Goal: Use online tool/utility: Utilize a website feature to perform a specific function

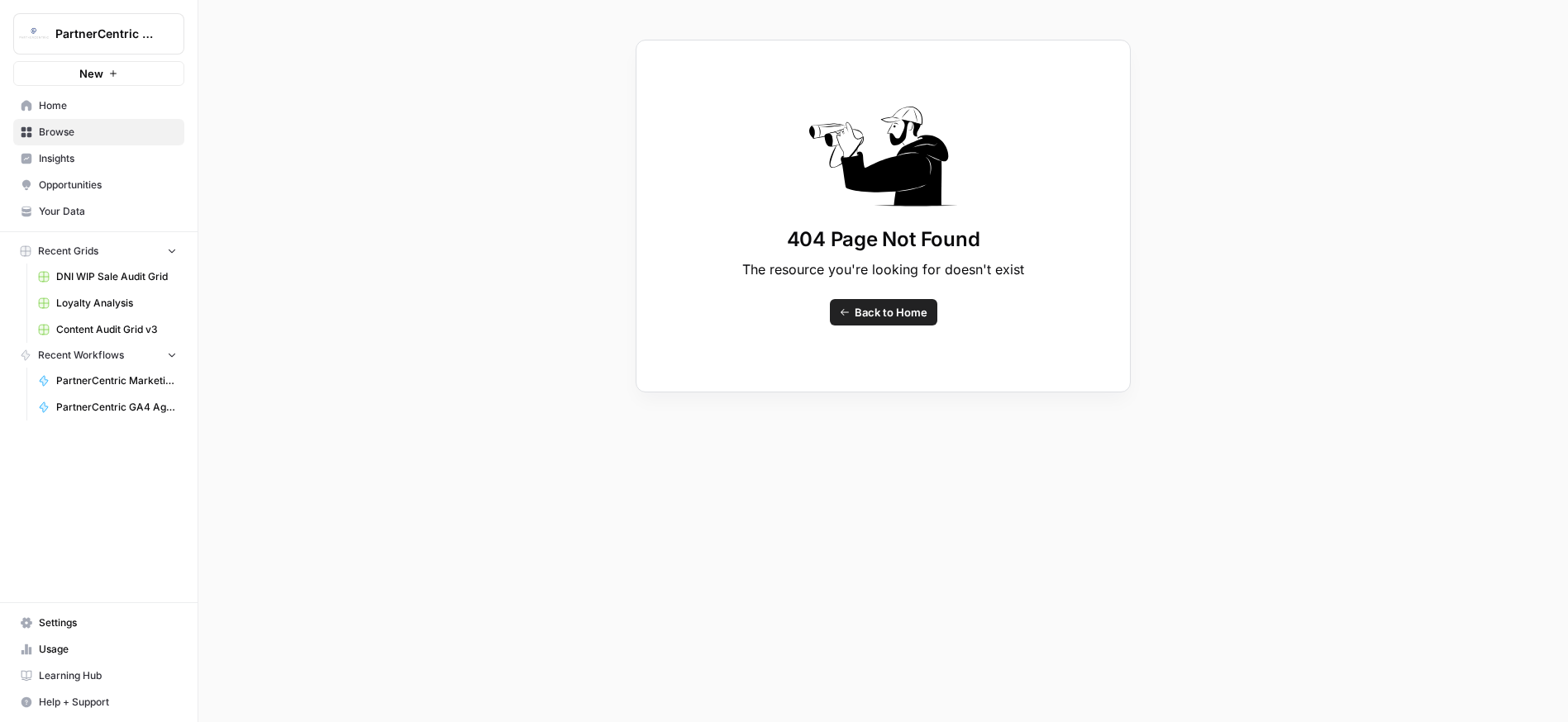
click at [875, 321] on link "Back to Home" at bounding box center [884, 313] width 107 height 26
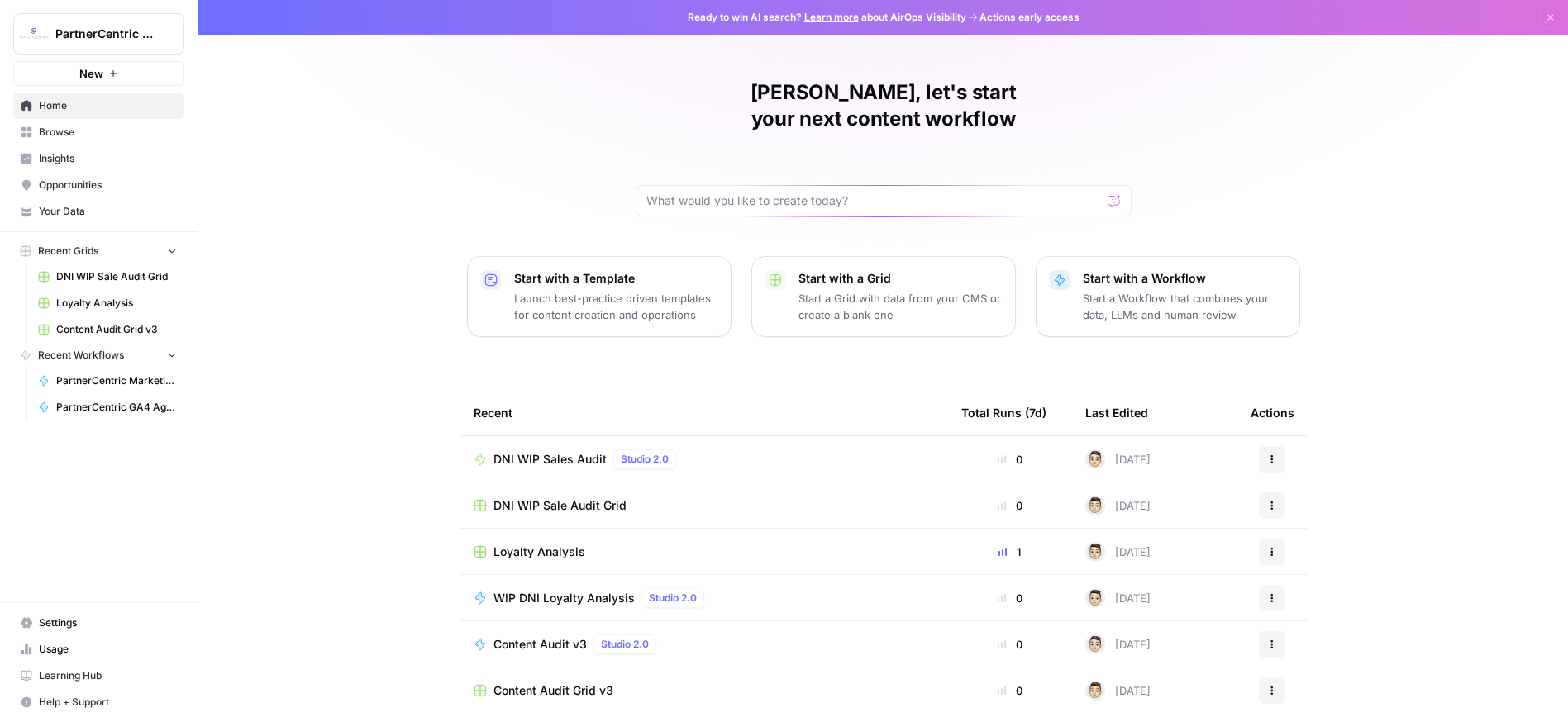
click at [101, 372] on link "PartnerCentric Marketing Report Agent" at bounding box center [108, 381] width 154 height 26
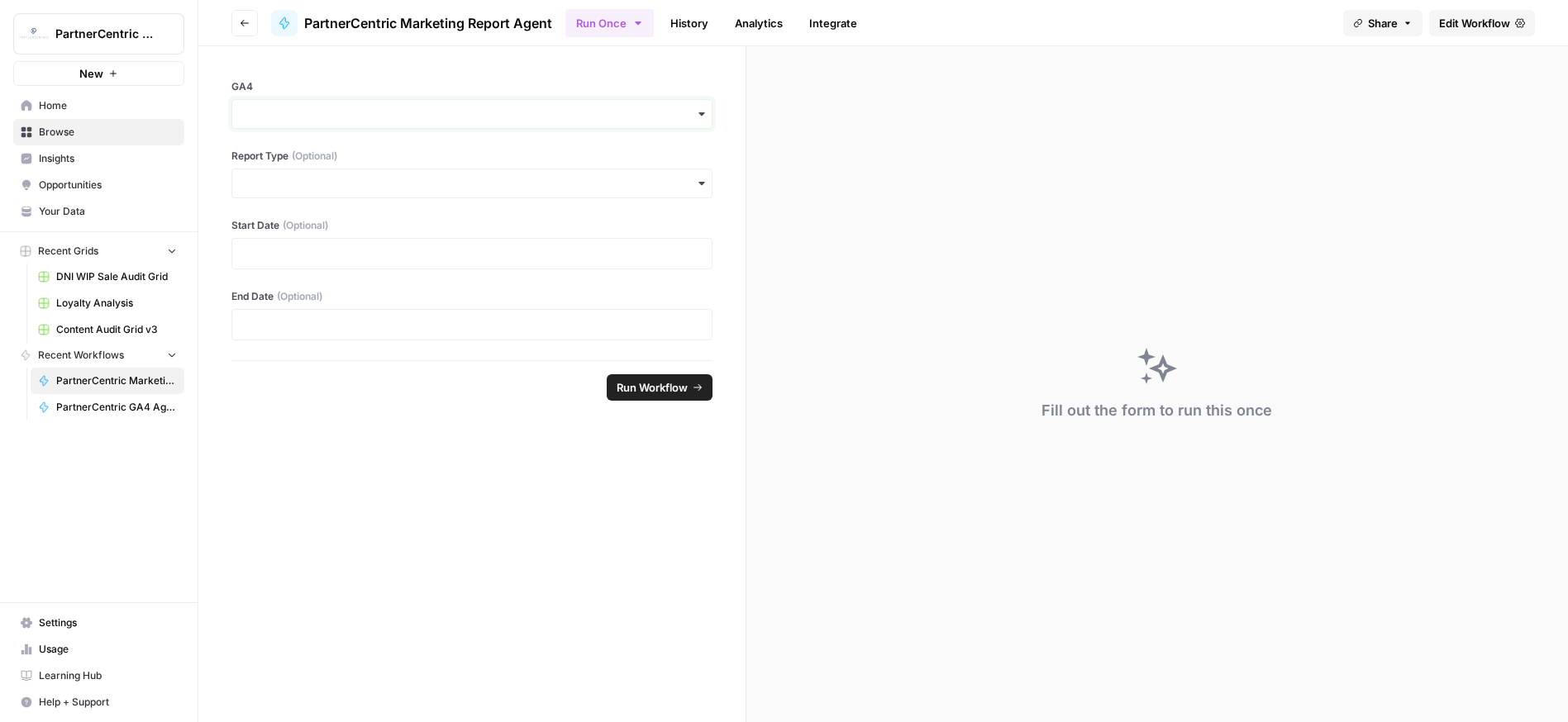
click at [329, 114] on input "GA4" at bounding box center [471, 115] width 459 height 17
click at [324, 162] on div "pernix-166012" at bounding box center [471, 158] width 480 height 31
click at [316, 185] on input "Report Type (Optional)" at bounding box center [471, 184] width 459 height 17
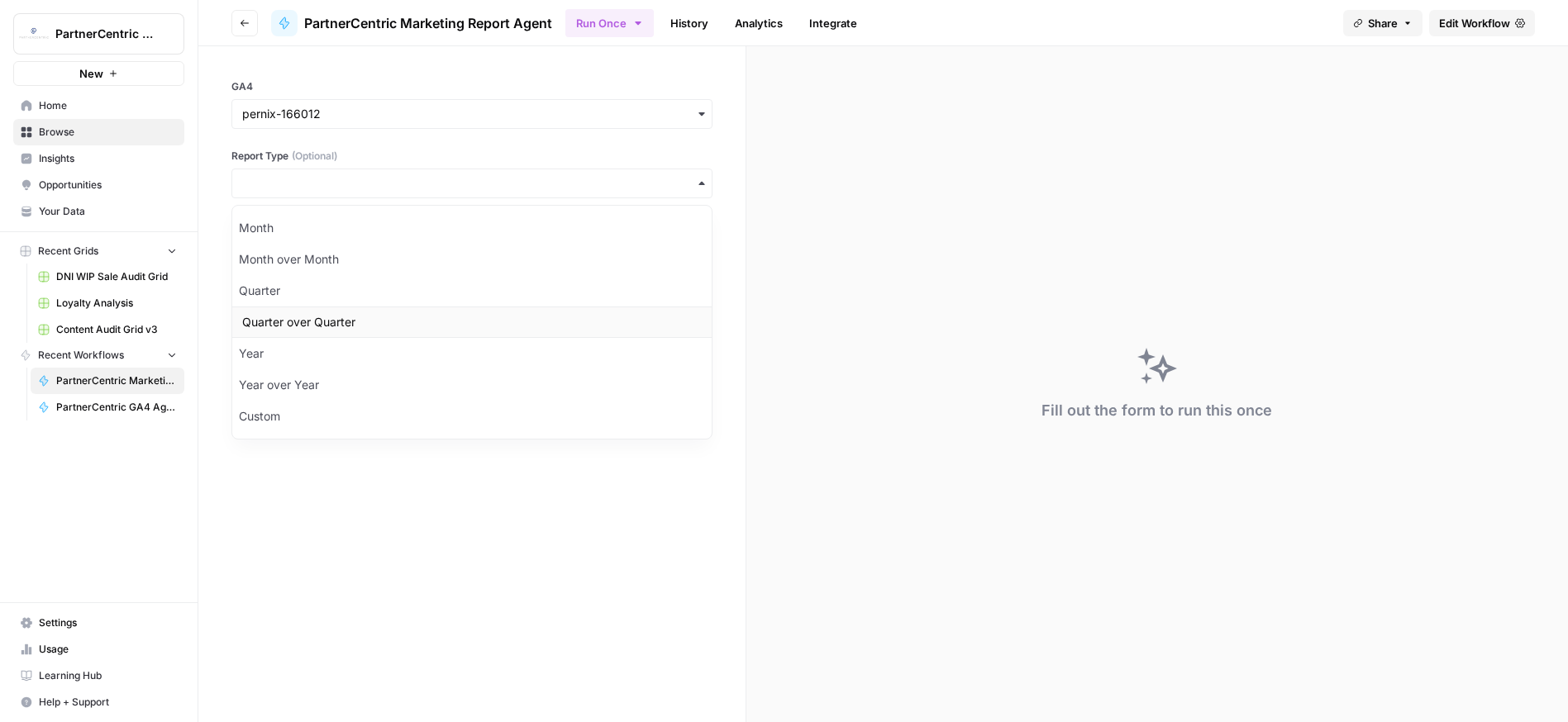
click at [288, 325] on div "Quarter over Quarter" at bounding box center [471, 322] width 480 height 31
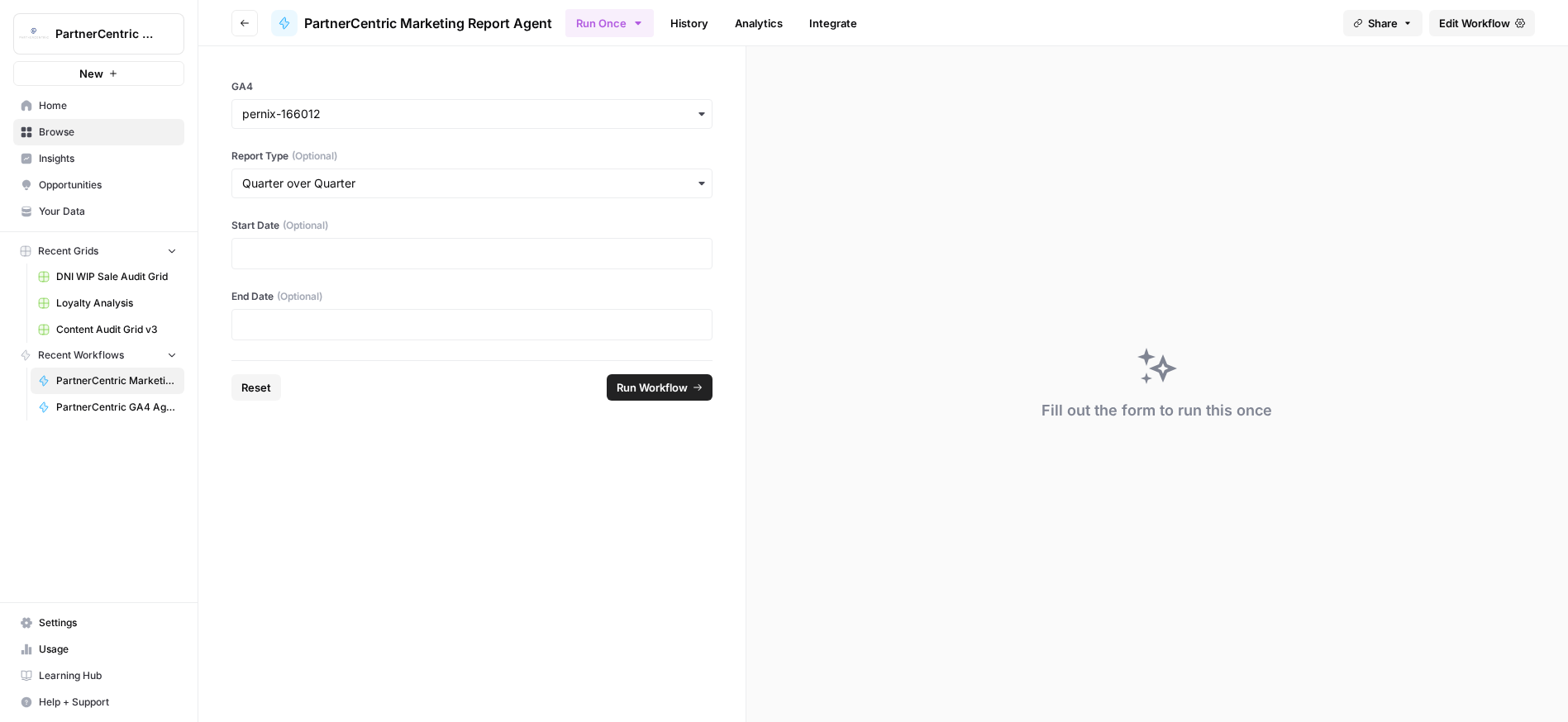
click at [269, 240] on div at bounding box center [471, 253] width 481 height 31
click at [657, 386] on span "Run Workflow" at bounding box center [653, 388] width 71 height 17
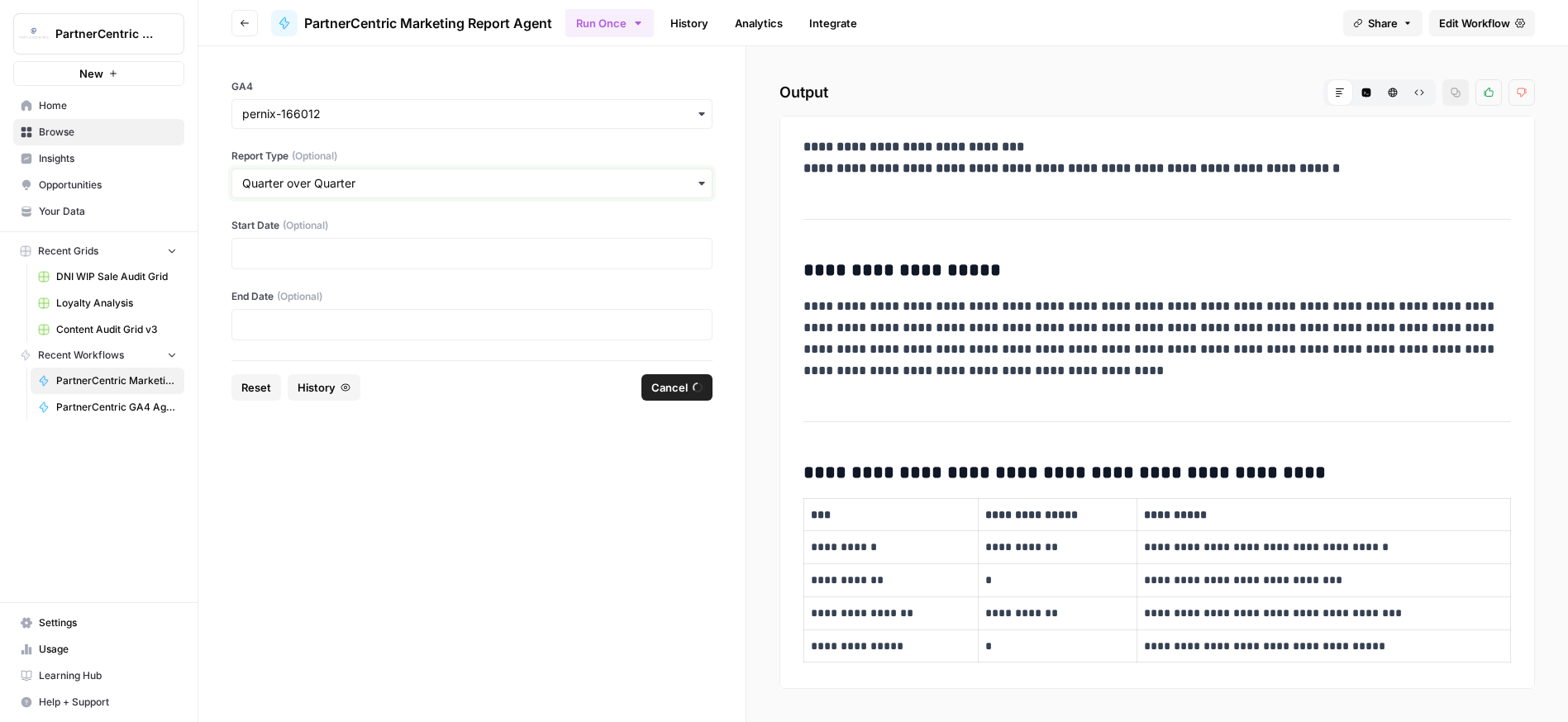
click at [351, 183] on input "Report Type (Optional)" at bounding box center [471, 184] width 459 height 17
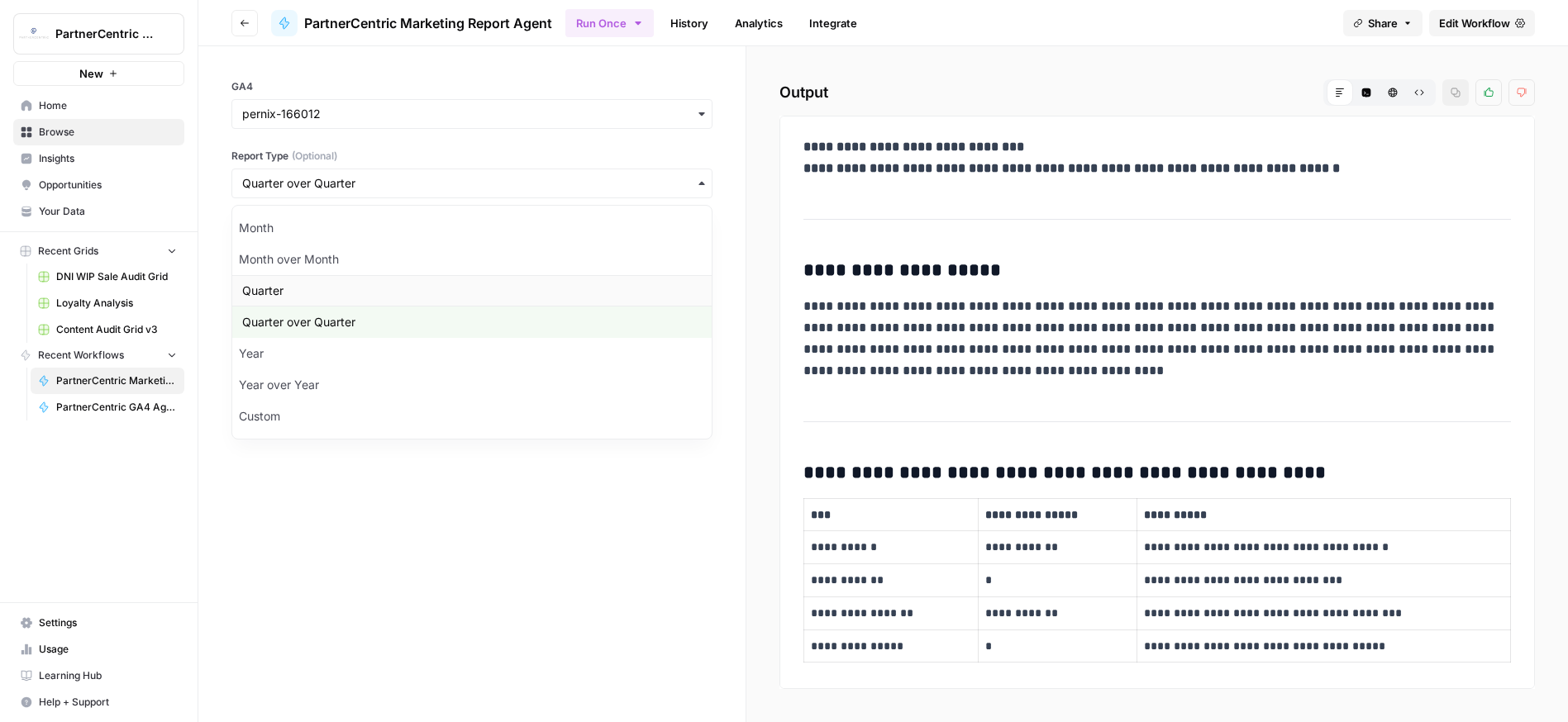
click at [303, 279] on div "Quarter" at bounding box center [471, 290] width 480 height 31
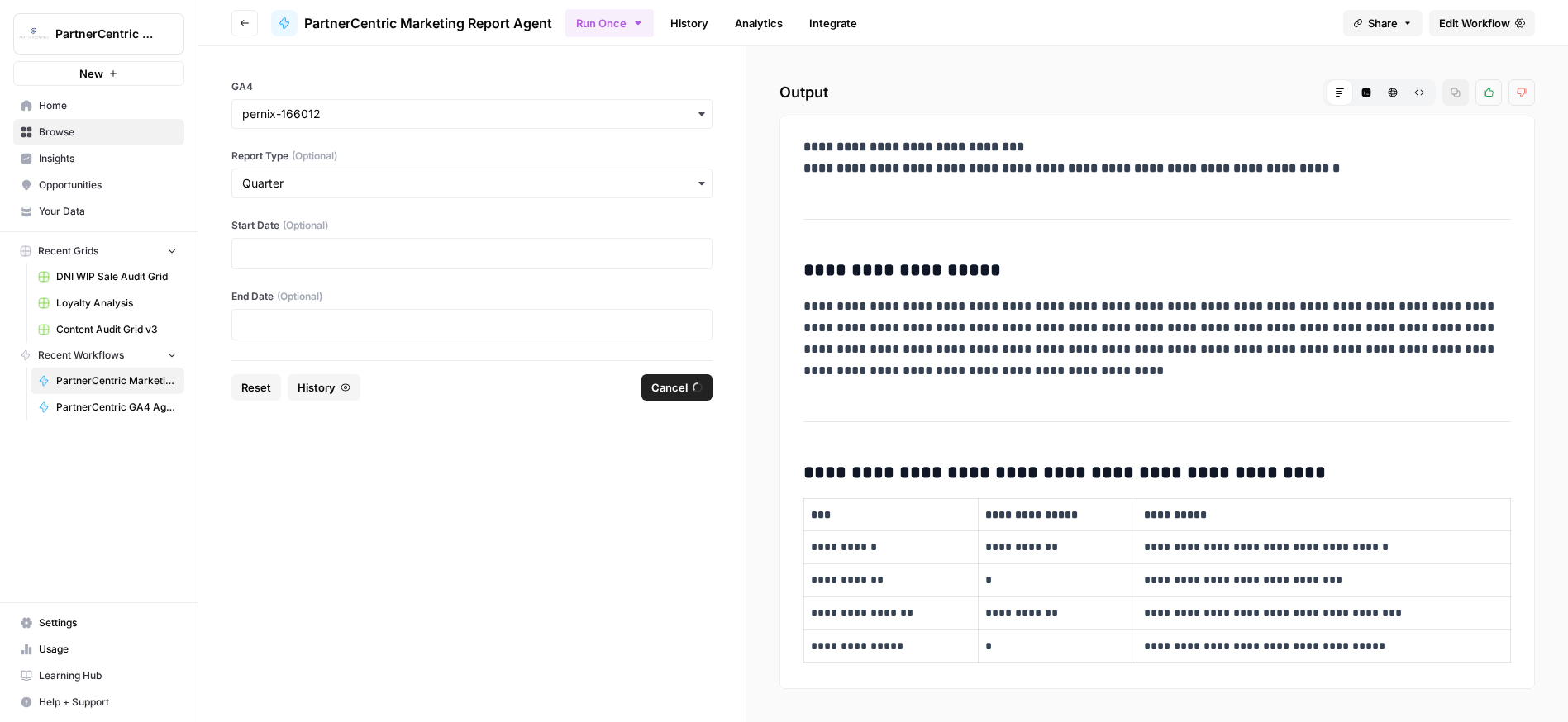
click at [252, 383] on span "Reset" at bounding box center [256, 388] width 30 height 17
click at [283, 120] on input "GA4" at bounding box center [471, 115] width 459 height 17
click at [286, 148] on div "pernix-166012" at bounding box center [471, 158] width 480 height 31
click at [288, 177] on input "Report Type (Optional)" at bounding box center [471, 184] width 459 height 17
click at [281, 288] on div "Quarter" at bounding box center [471, 290] width 480 height 31
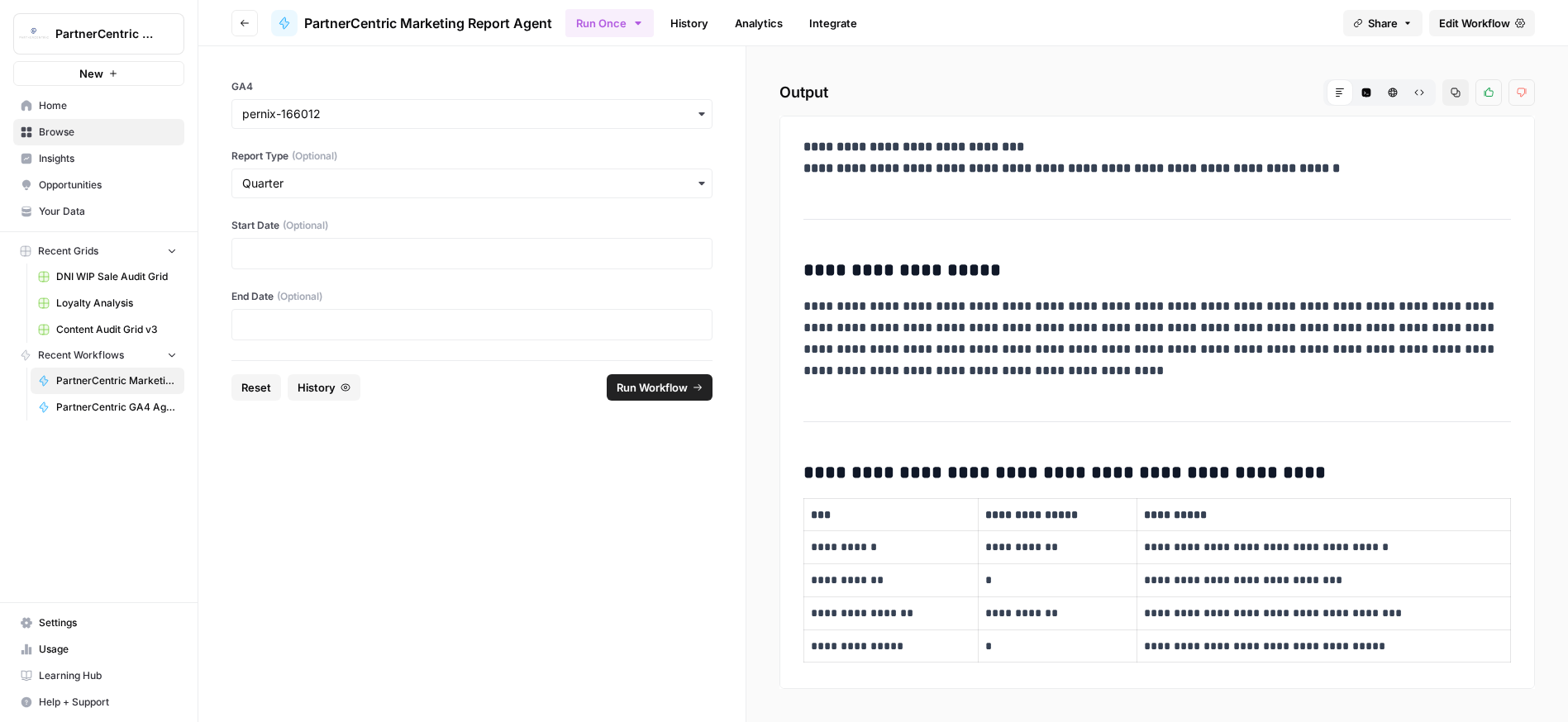
click at [662, 385] on span "Run Workflow" at bounding box center [653, 388] width 71 height 17
click at [662, 385] on span "Cancel" at bounding box center [669, 388] width 37 height 17
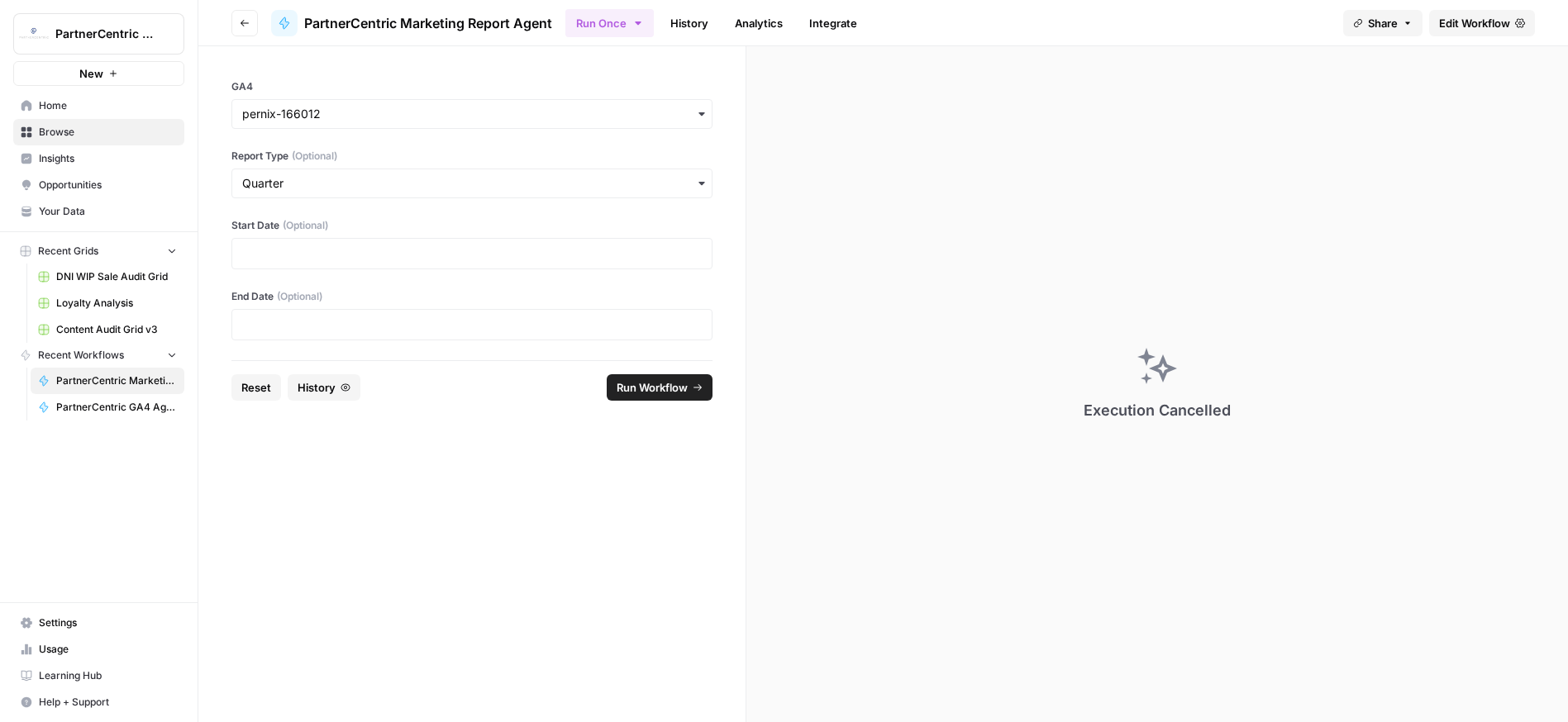
click at [662, 385] on span "Run Workflow" at bounding box center [653, 388] width 71 height 17
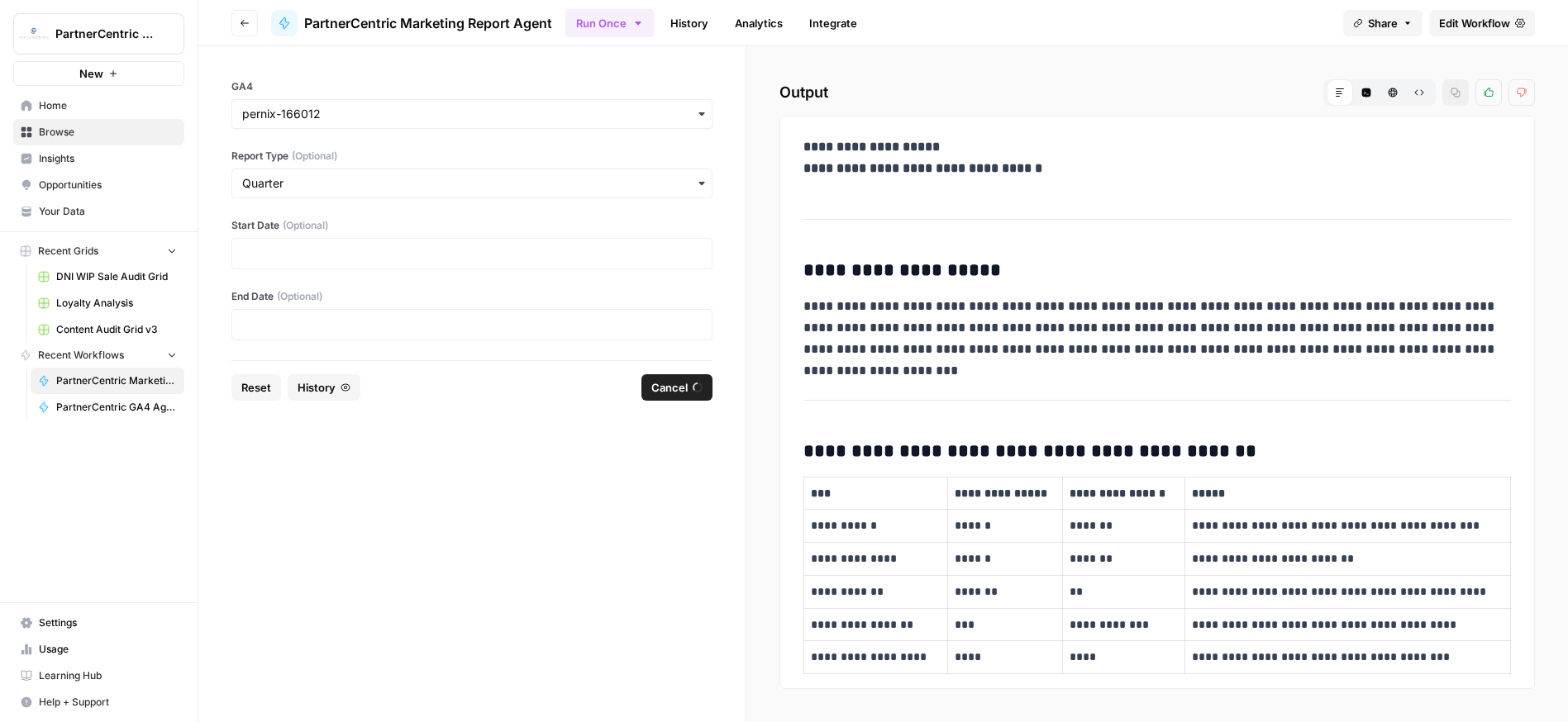
click at [1394, 11] on button "Share" at bounding box center [1382, 23] width 80 height 26
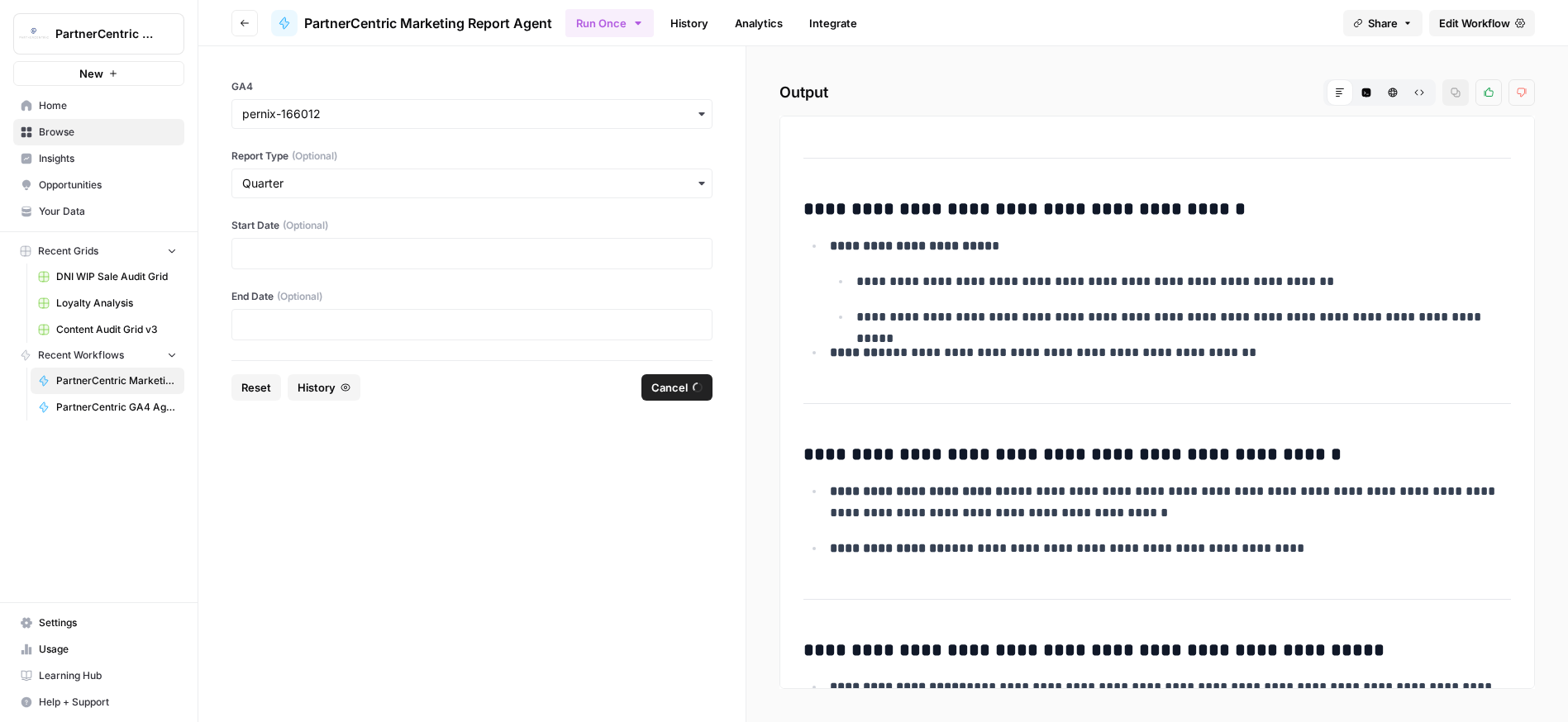
scroll to position [3841, 0]
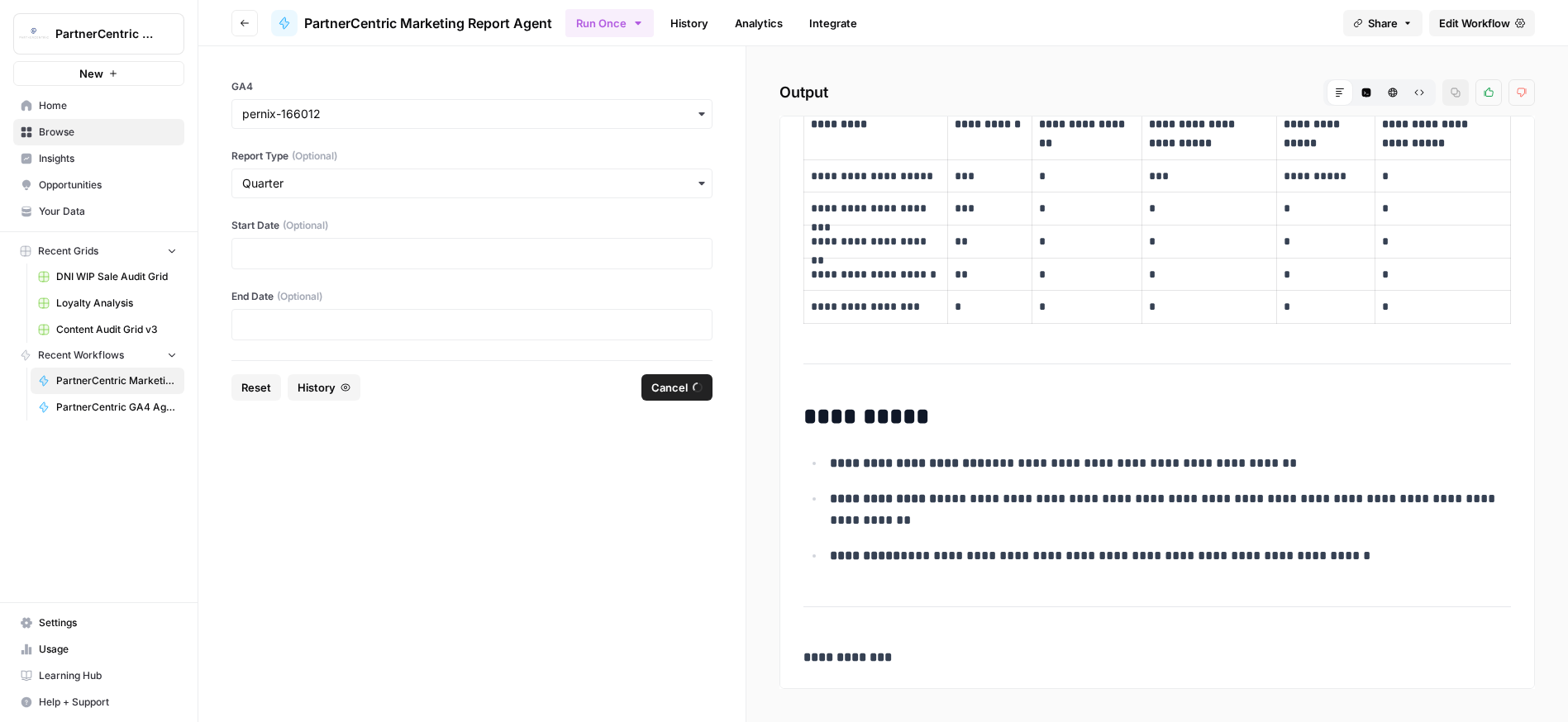
drag, startPoint x: 804, startPoint y: 146, endPoint x: 1407, endPoint y: 610, distance: 760.9
copy div "**********"
